Goal: Information Seeking & Learning: Check status

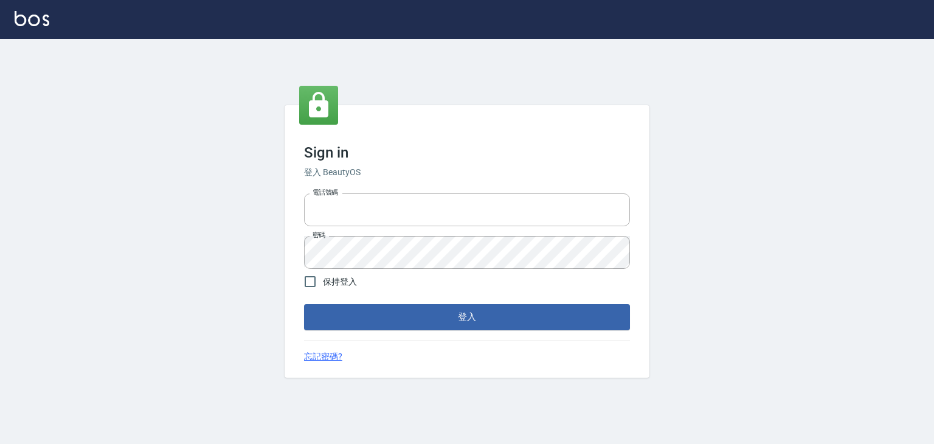
type input "6430581"
click at [340, 283] on span "保持登入" at bounding box center [340, 281] width 34 height 13
click at [323, 283] on input "保持登入" at bounding box center [310, 282] width 26 height 26
checkbox input "true"
click at [345, 316] on button "登入" at bounding box center [467, 317] width 326 height 26
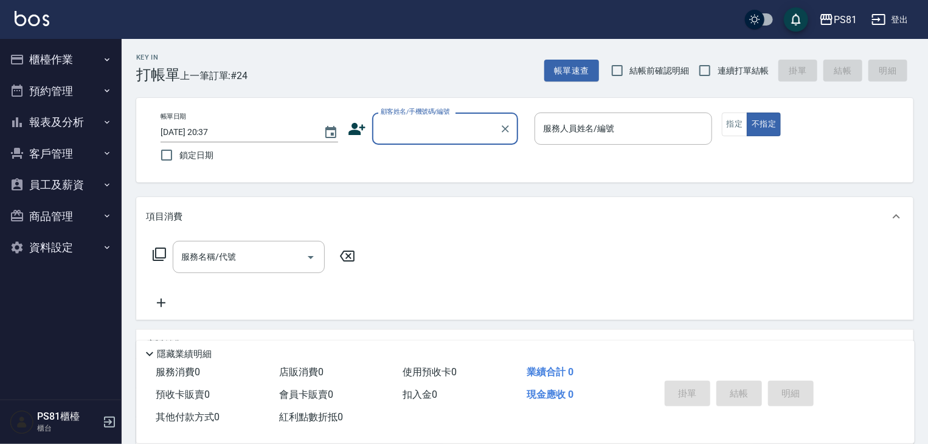
click at [59, 151] on button "客戶管理" at bounding box center [61, 154] width 112 height 32
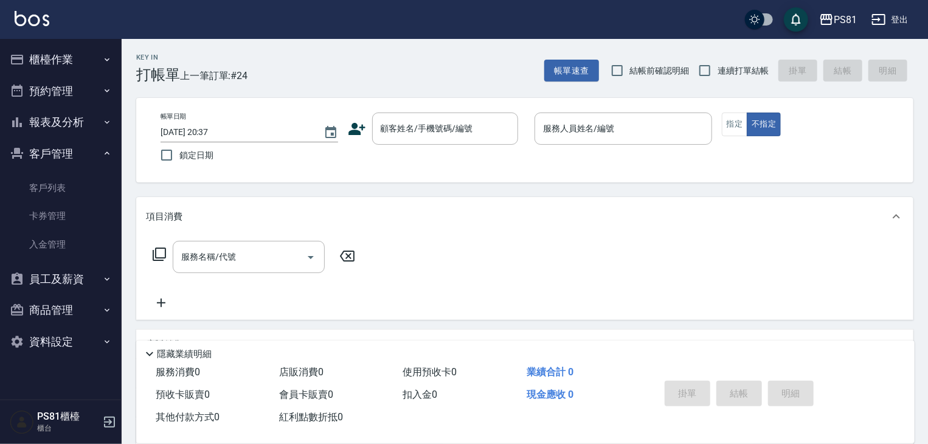
click at [66, 173] on ul "客戶列表 卡券管理 入金管理" at bounding box center [61, 216] width 112 height 94
click at [58, 126] on button "報表及分析" at bounding box center [61, 122] width 112 height 32
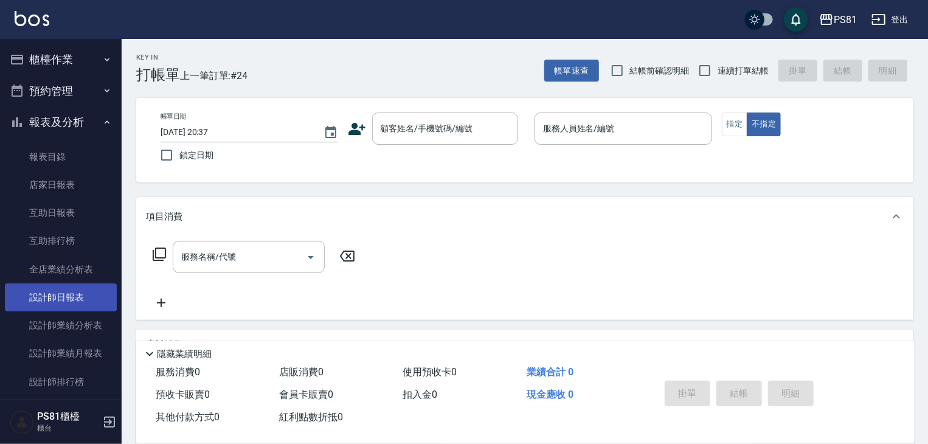
click at [78, 307] on link "設計師日報表" at bounding box center [61, 297] width 112 height 28
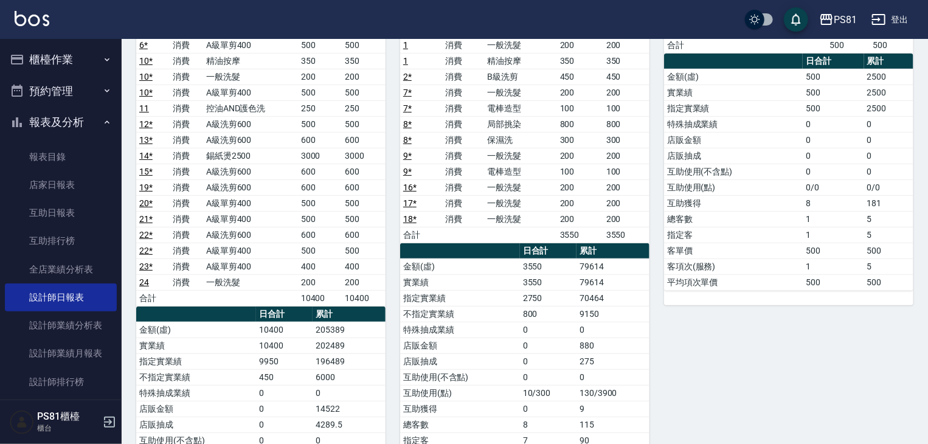
scroll to position [182, 0]
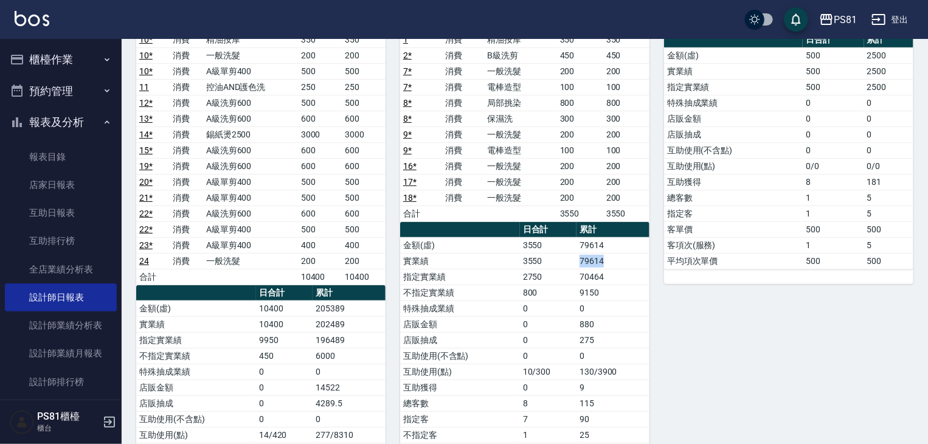
drag, startPoint x: 576, startPoint y: 256, endPoint x: 627, endPoint y: 259, distance: 51.2
click at [627, 259] on td "79614" at bounding box center [612, 261] width 73 height 16
click at [618, 297] on td "9150" at bounding box center [612, 293] width 73 height 16
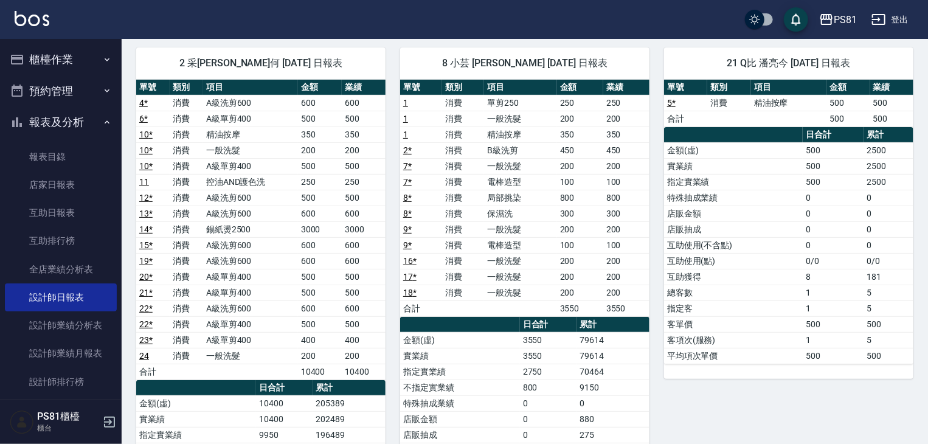
scroll to position [61, 0]
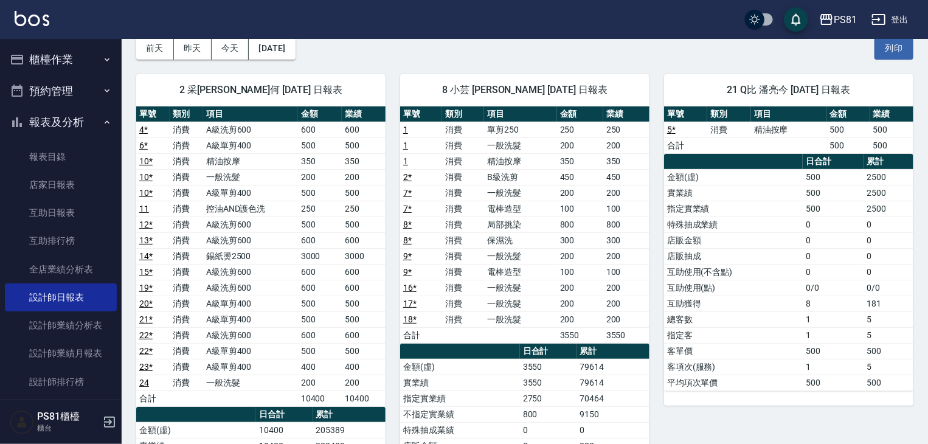
click at [86, 122] on button "報表及分析" at bounding box center [61, 122] width 112 height 32
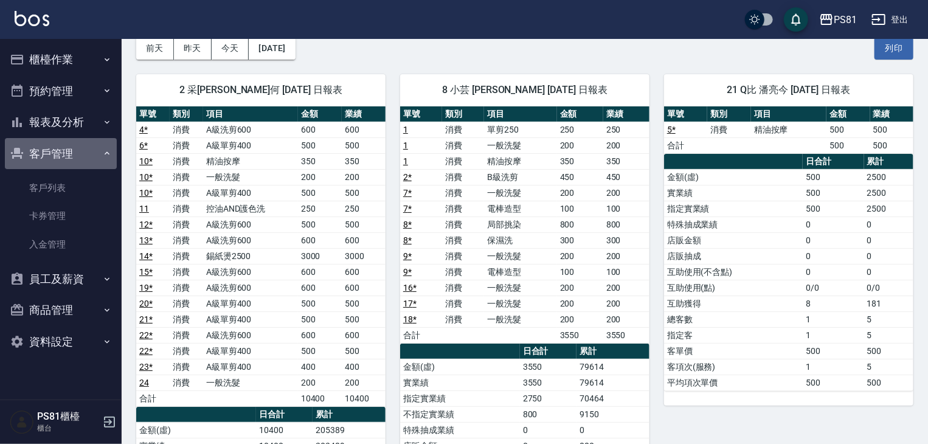
click at [64, 165] on button "客戶管理" at bounding box center [61, 154] width 112 height 32
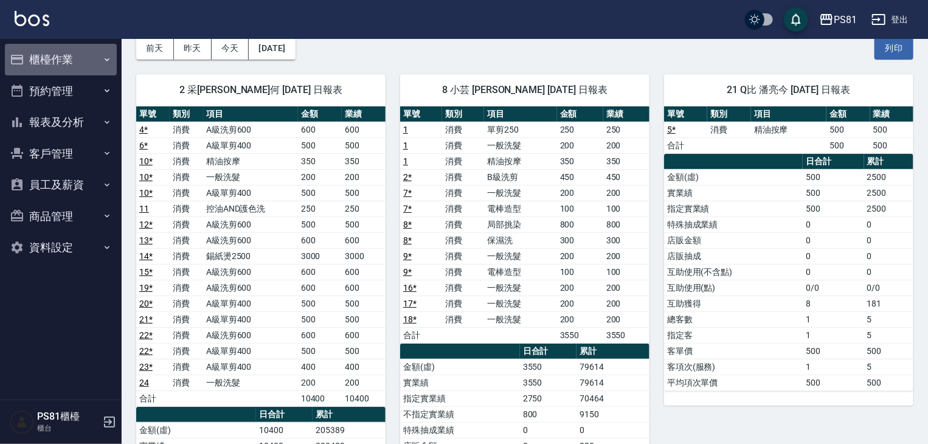
click at [65, 55] on button "櫃檯作業" at bounding box center [61, 60] width 112 height 32
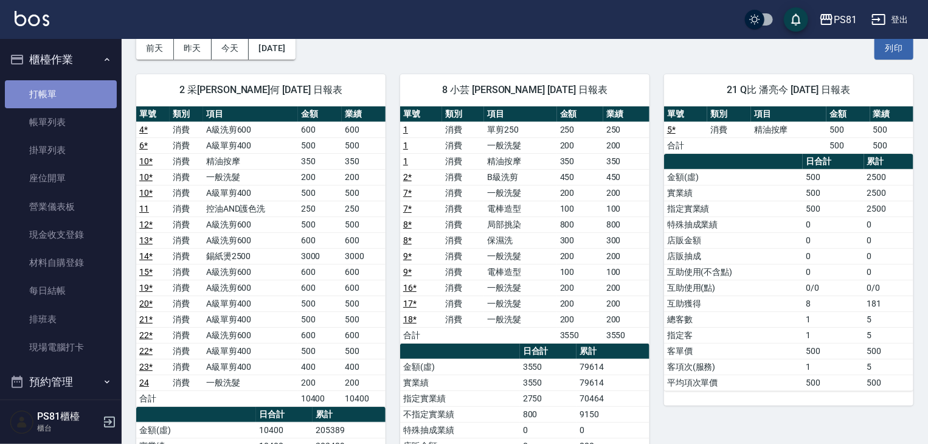
click at [80, 98] on link "打帳單" at bounding box center [61, 94] width 112 height 28
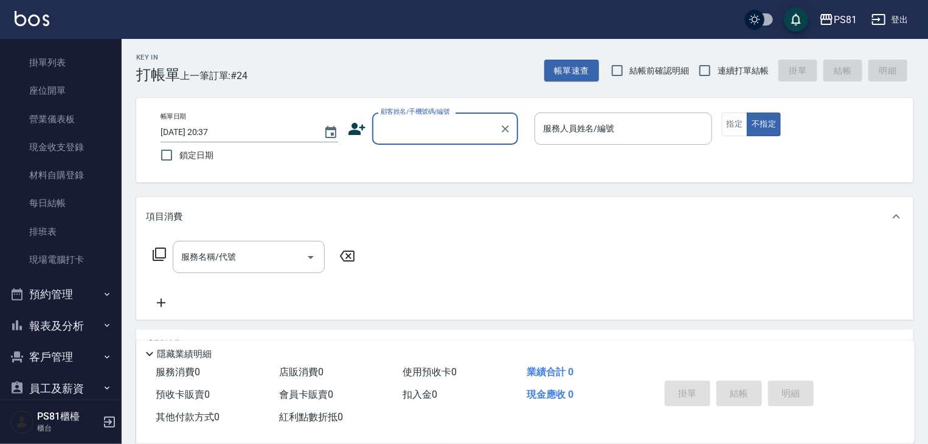
scroll to position [169, 0]
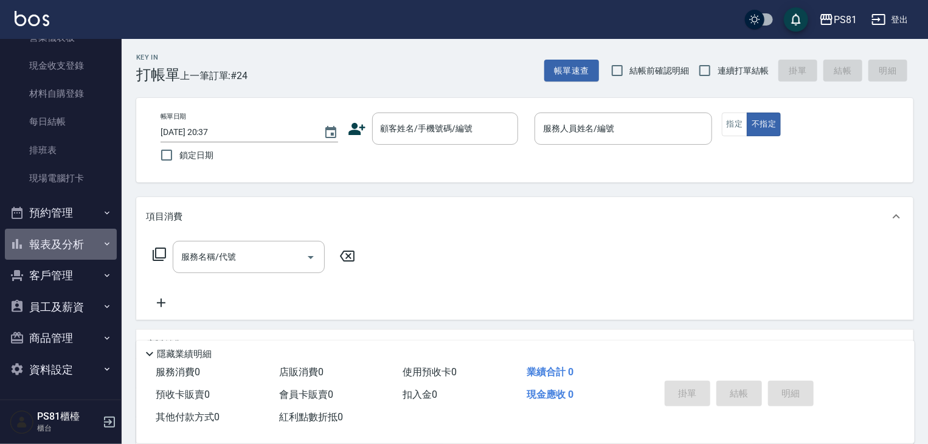
click at [90, 243] on button "報表及分析" at bounding box center [61, 245] width 112 height 32
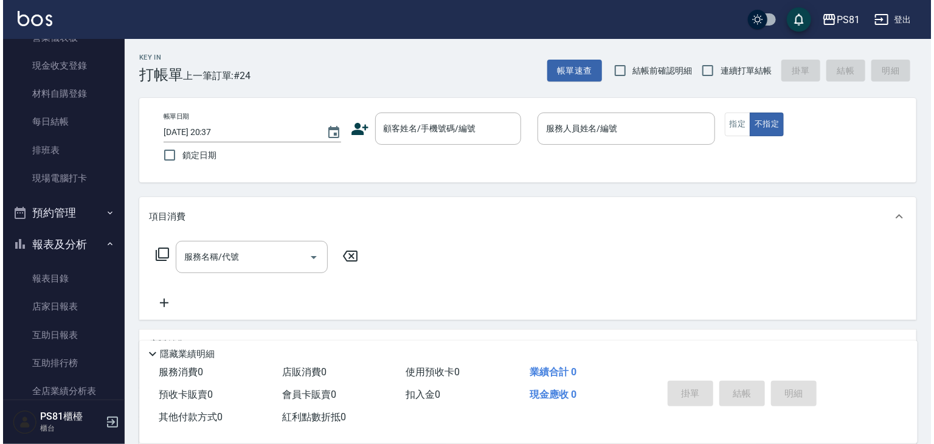
scroll to position [291, 0]
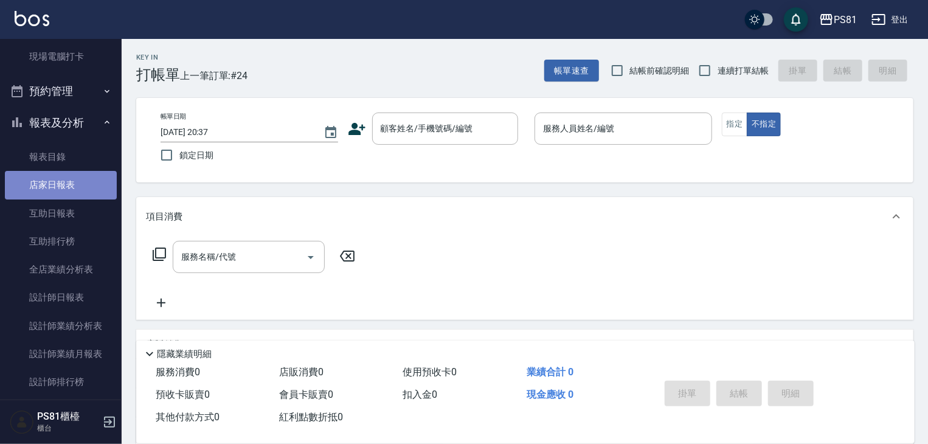
click at [83, 184] on link "店家日報表" at bounding box center [61, 185] width 112 height 28
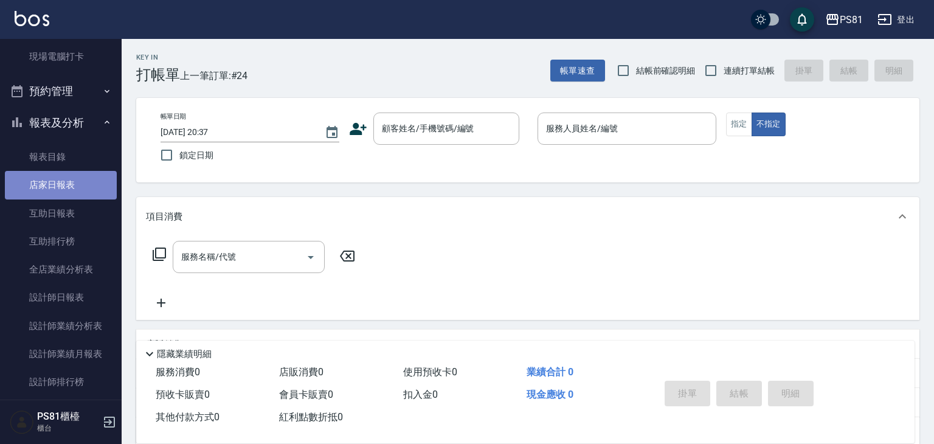
click at [83, 184] on link "店家日報表" at bounding box center [61, 185] width 112 height 28
